Goal: Task Accomplishment & Management: Manage account settings

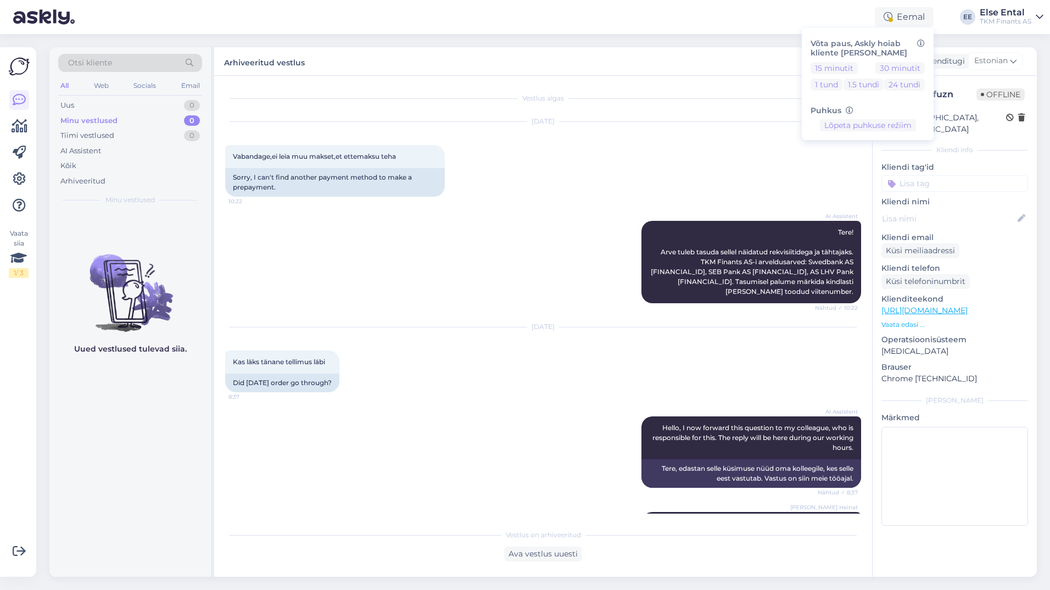
scroll to position [1418, 0]
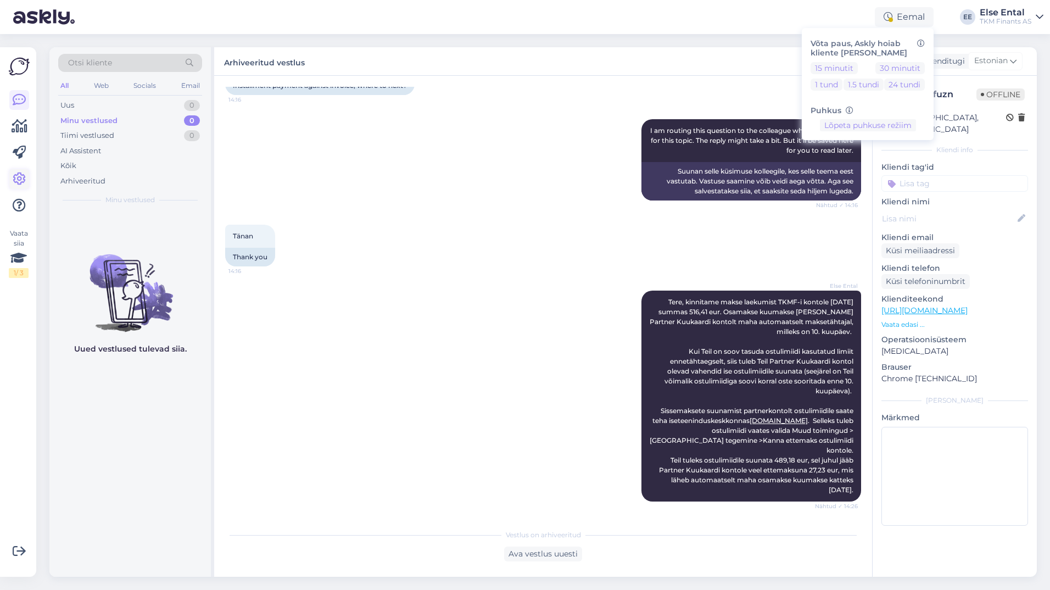
click at [15, 186] on icon at bounding box center [19, 178] width 13 height 13
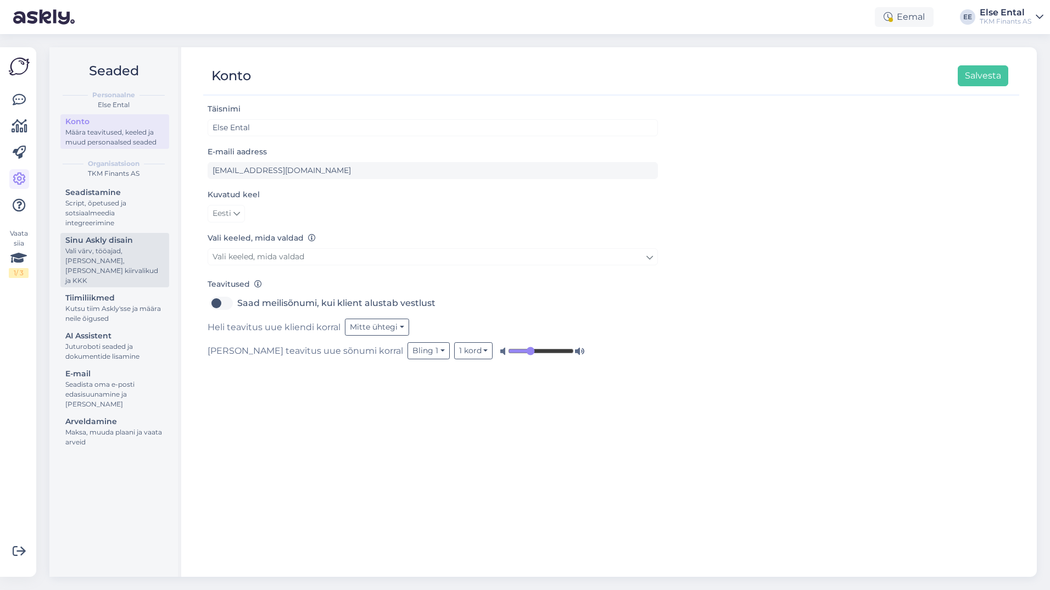
click at [115, 257] on div "Vali värv, tööajad, [PERSON_NAME], [PERSON_NAME] kiirvalikud ja KKK" at bounding box center [114, 266] width 99 height 40
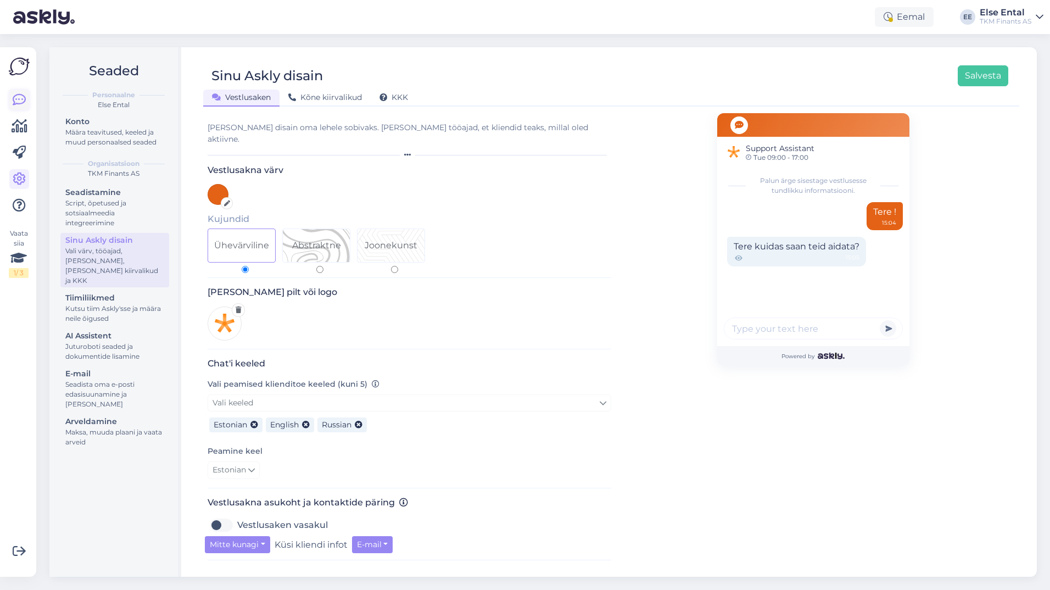
click at [23, 98] on icon at bounding box center [19, 99] width 13 height 13
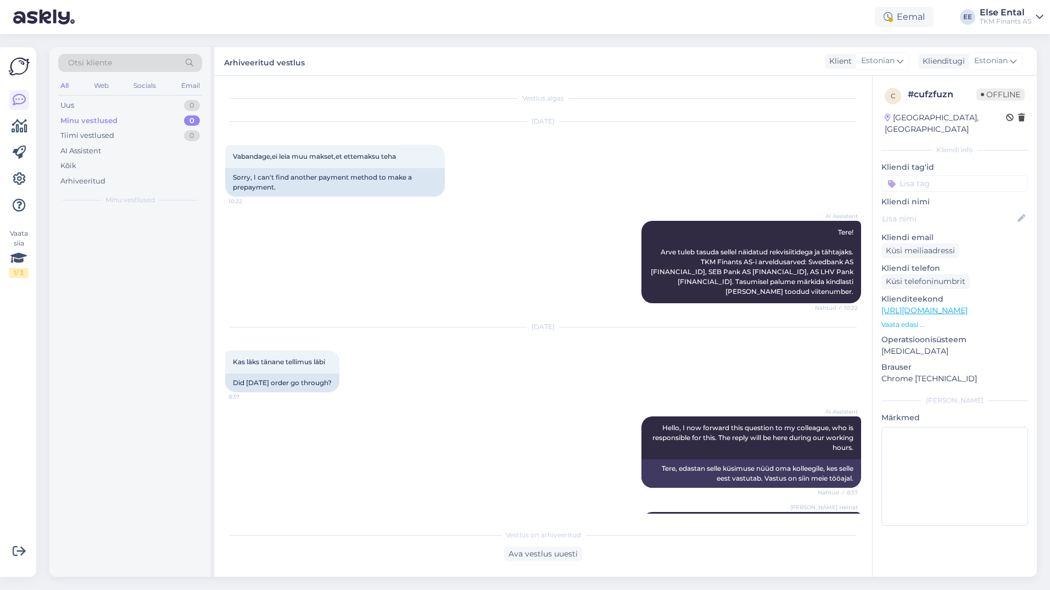
scroll to position [1422, 0]
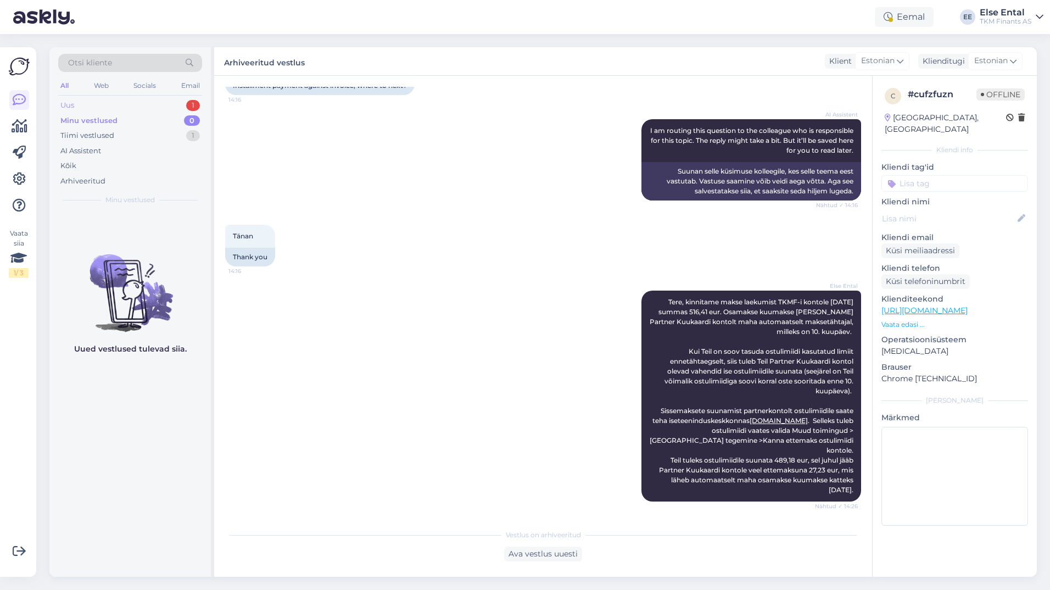
click at [84, 105] on div "Uus 1" at bounding box center [130, 105] width 144 height 15
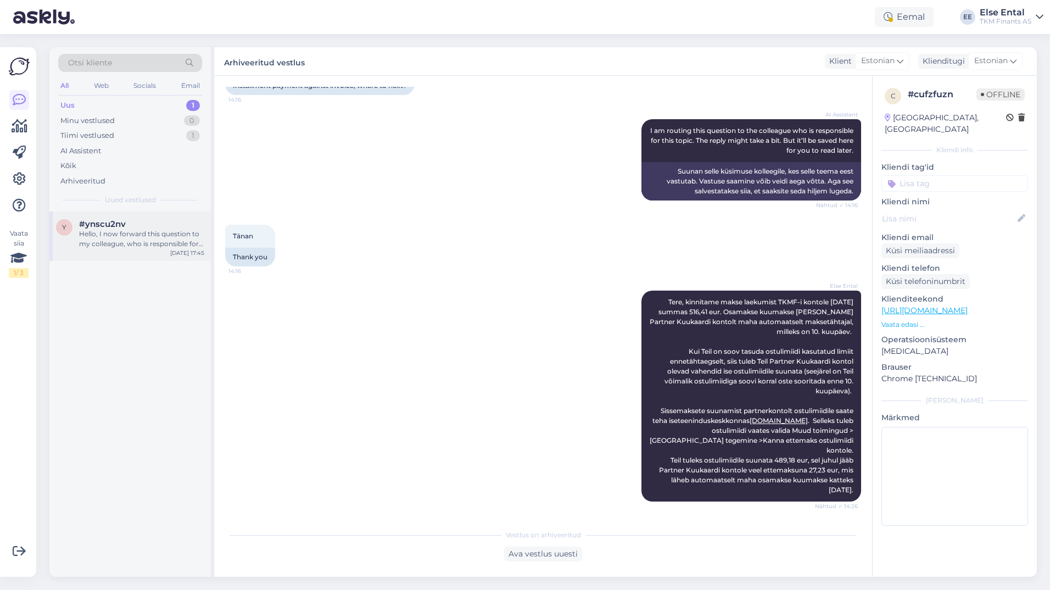
click at [118, 242] on div "Hello, I now forward this question to my colleague, who is responsible for this…" at bounding box center [141, 239] width 125 height 20
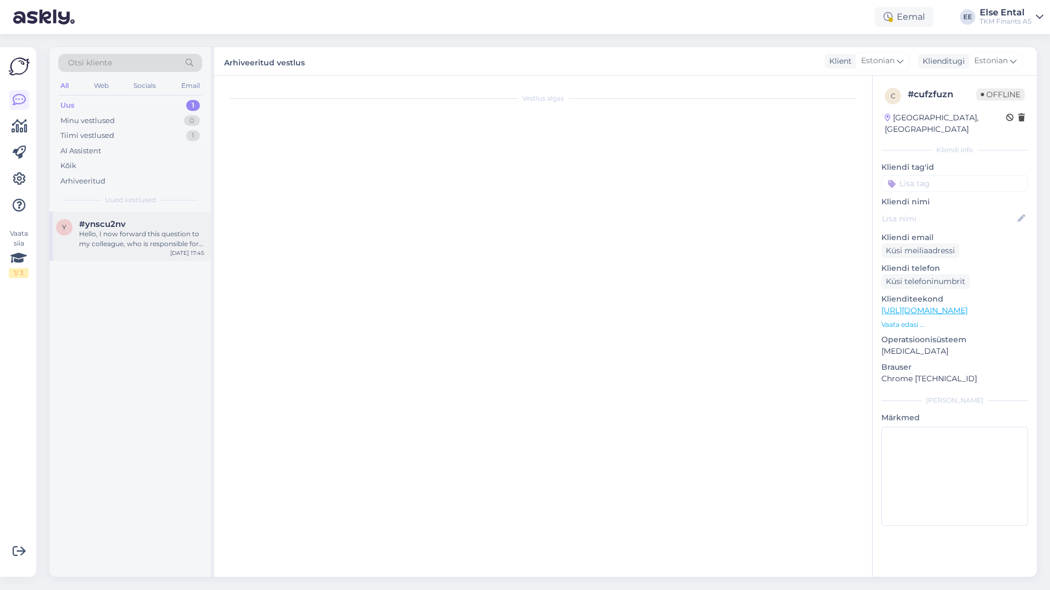
scroll to position [0, 0]
